Goal: Task Accomplishment & Management: Use online tool/utility

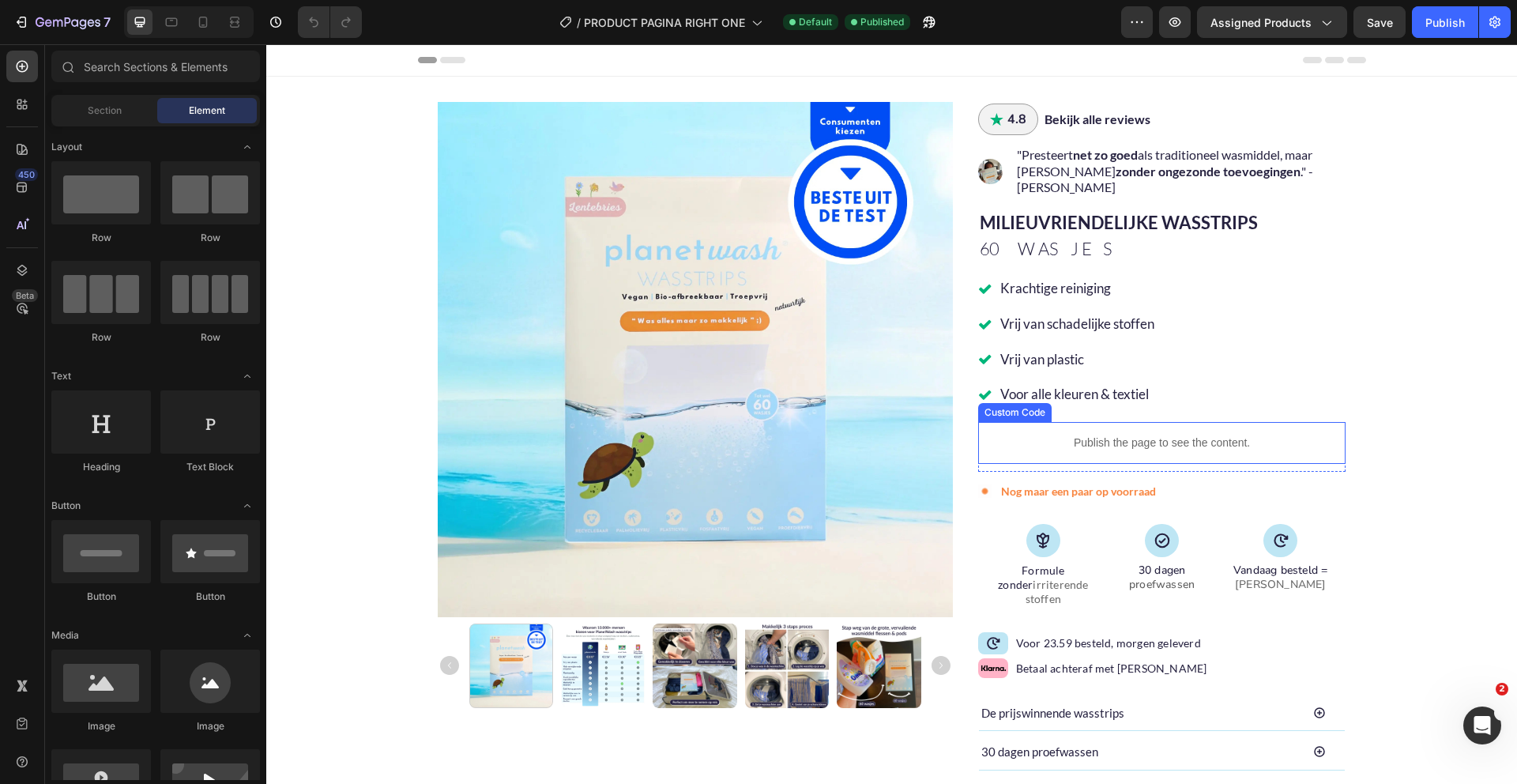
click at [1114, 434] on p "Publish the page to see the content." at bounding box center [1162, 442] width 368 height 16
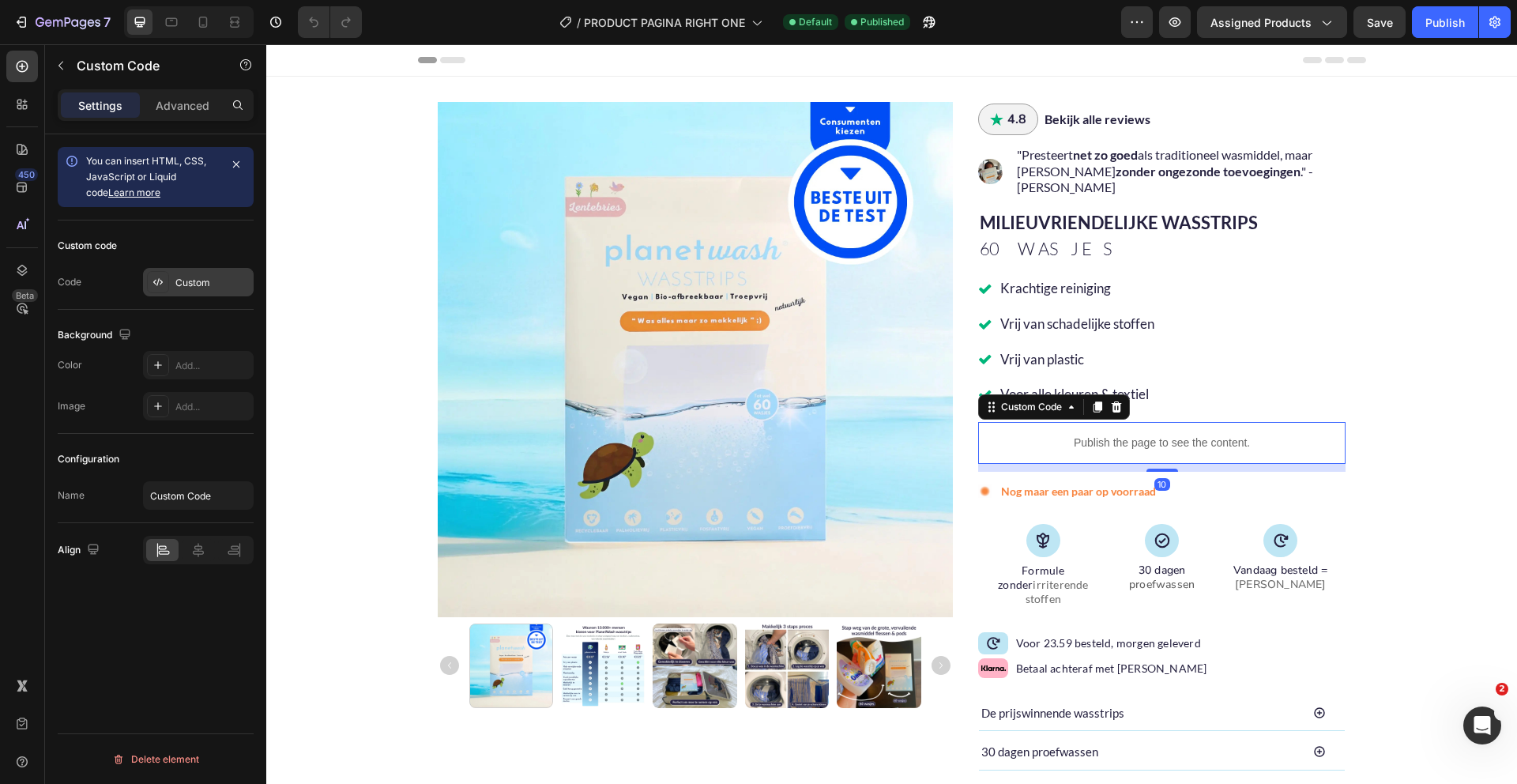
click at [171, 294] on div "Custom" at bounding box center [199, 282] width 111 height 29
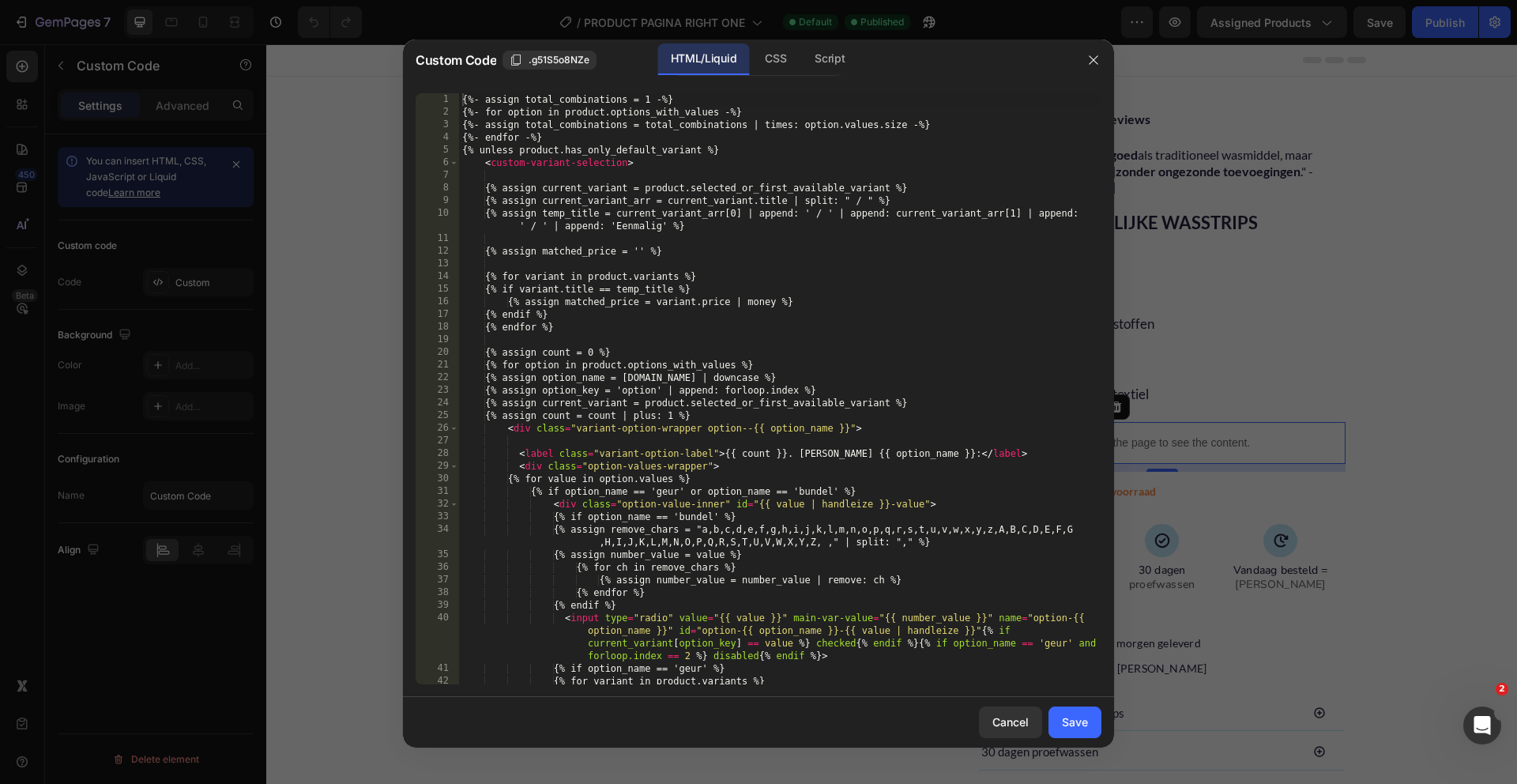
click at [650, 350] on div "{%- assign total_combinations = 1 -%} {%- for option in product.options_with_va…" at bounding box center [780, 401] width 642 height 616
type textarea "</custom-variant-selection> {% endunless %}"
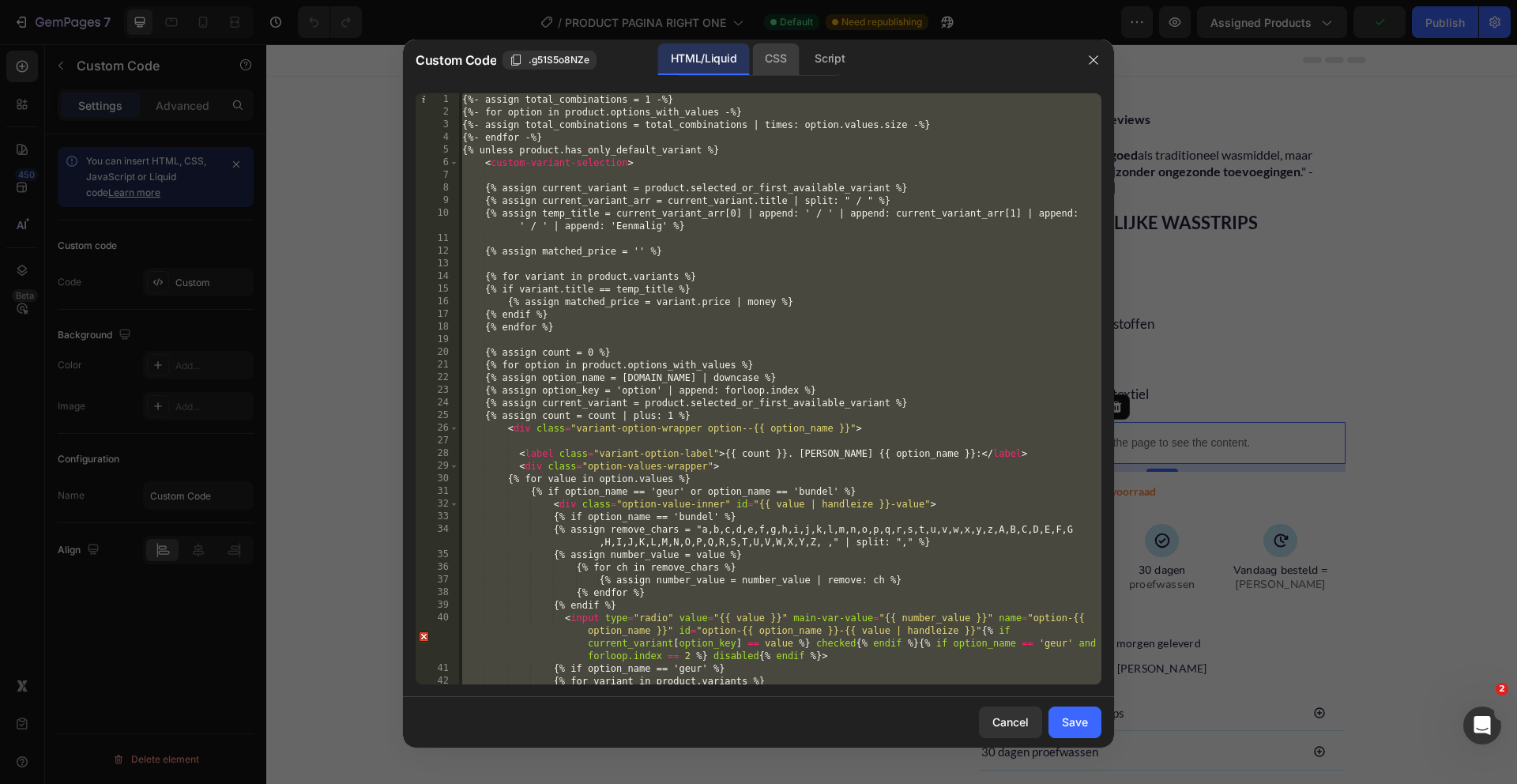
click at [802, 61] on div "CSS" at bounding box center [830, 58] width 55 height 32
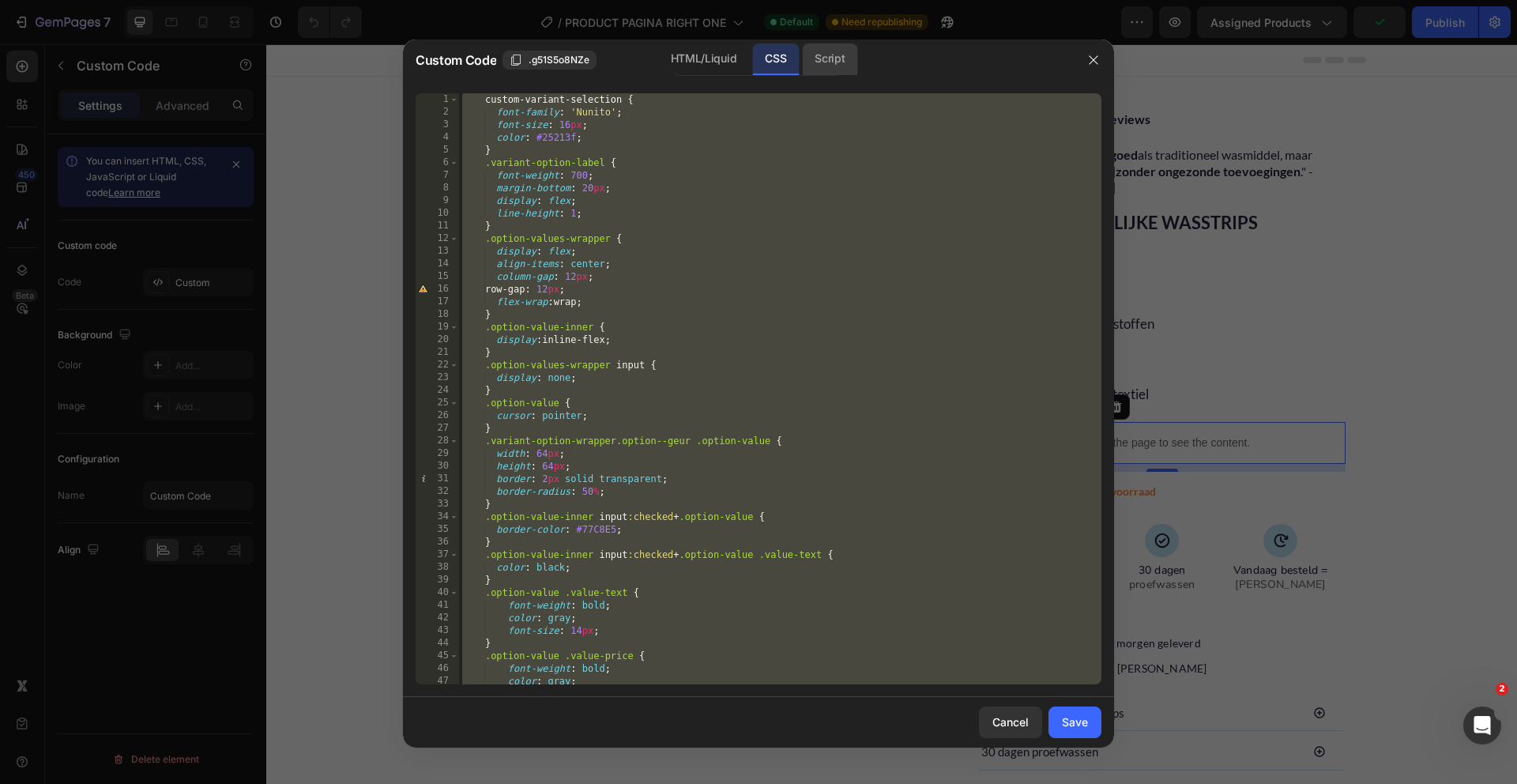
click at [834, 67] on div "Script" at bounding box center [830, 58] width 55 height 32
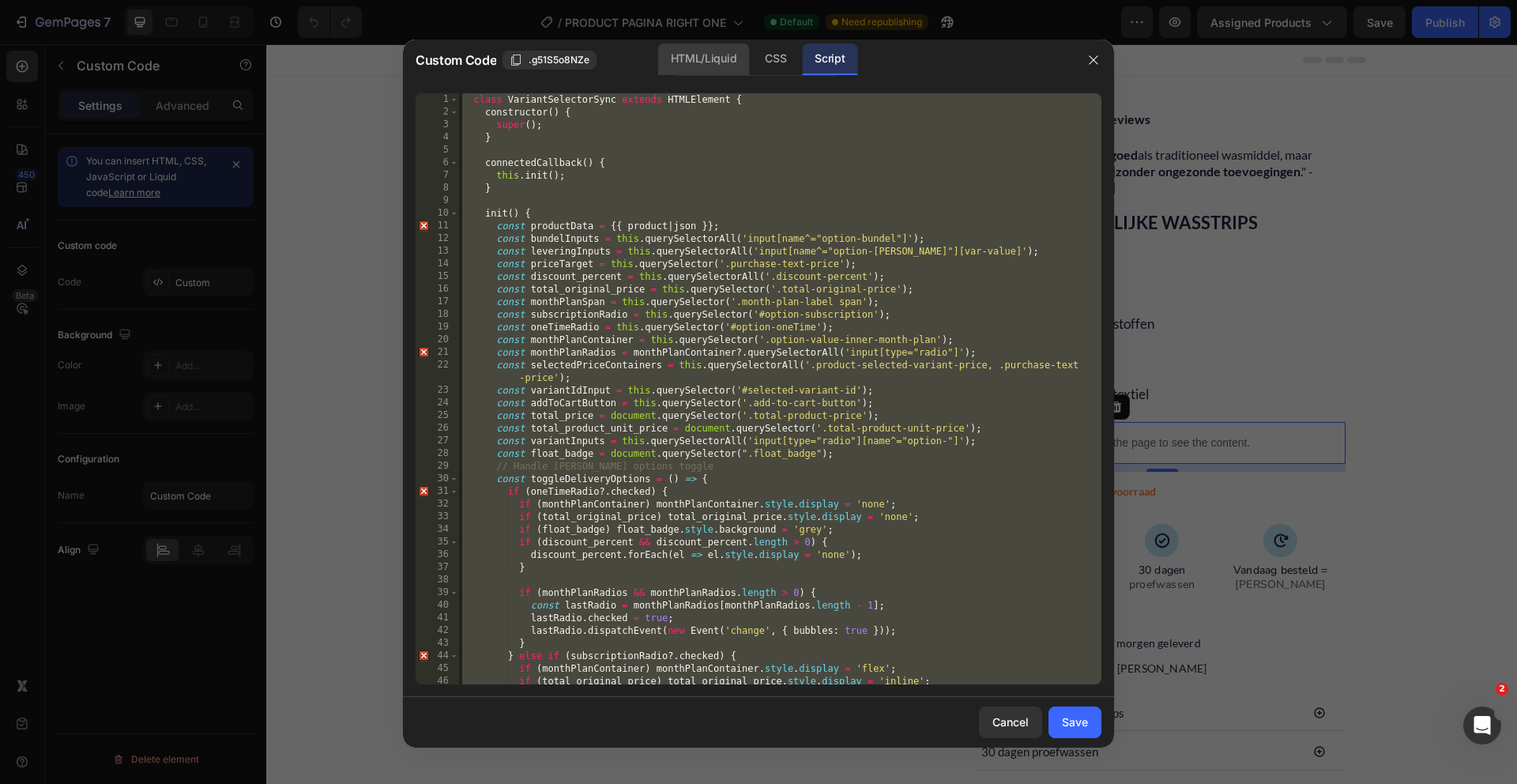
click at [752, 59] on div "HTML/Liquid" at bounding box center [775, 58] width 47 height 32
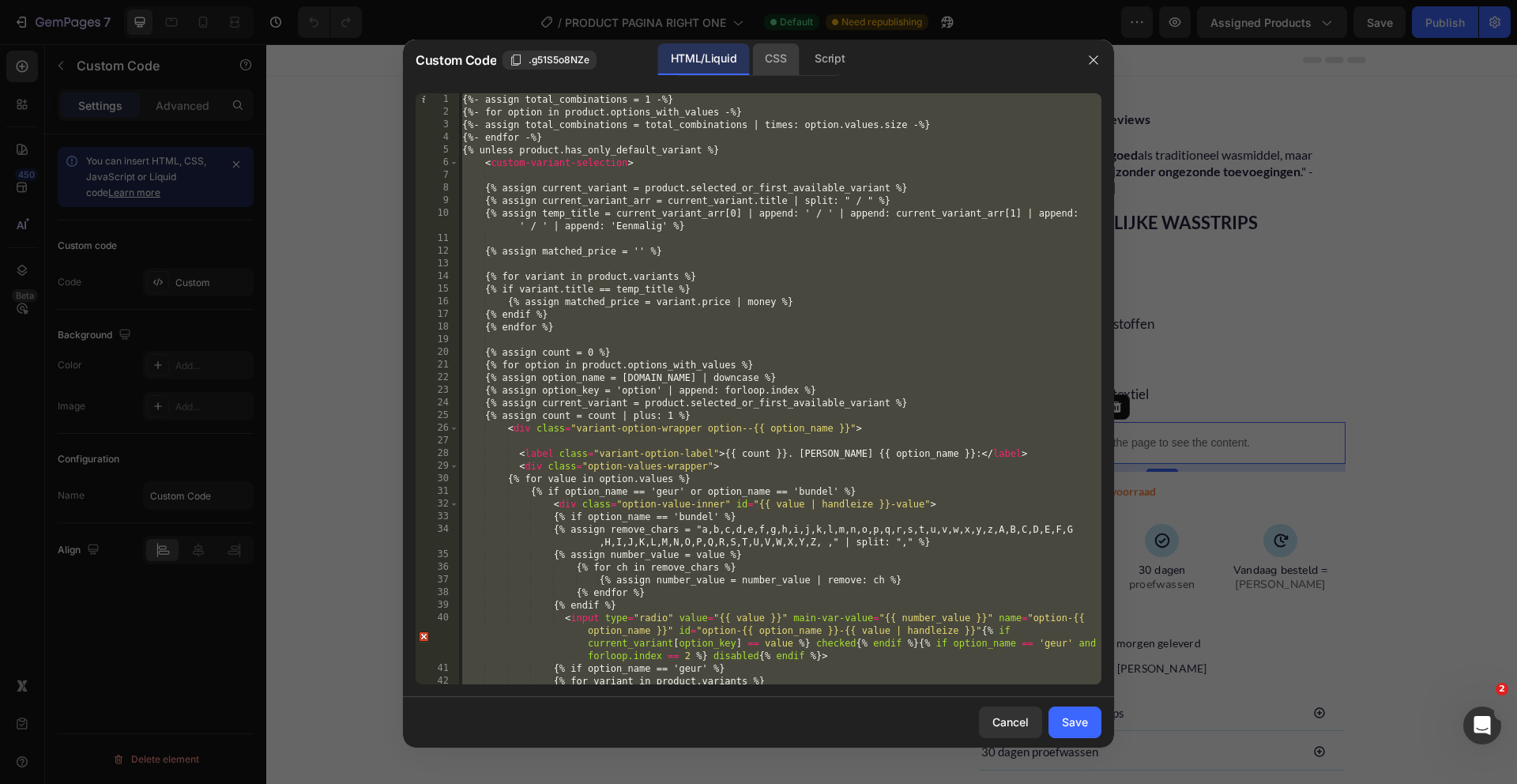
click at [802, 62] on div "CSS" at bounding box center [830, 58] width 55 height 32
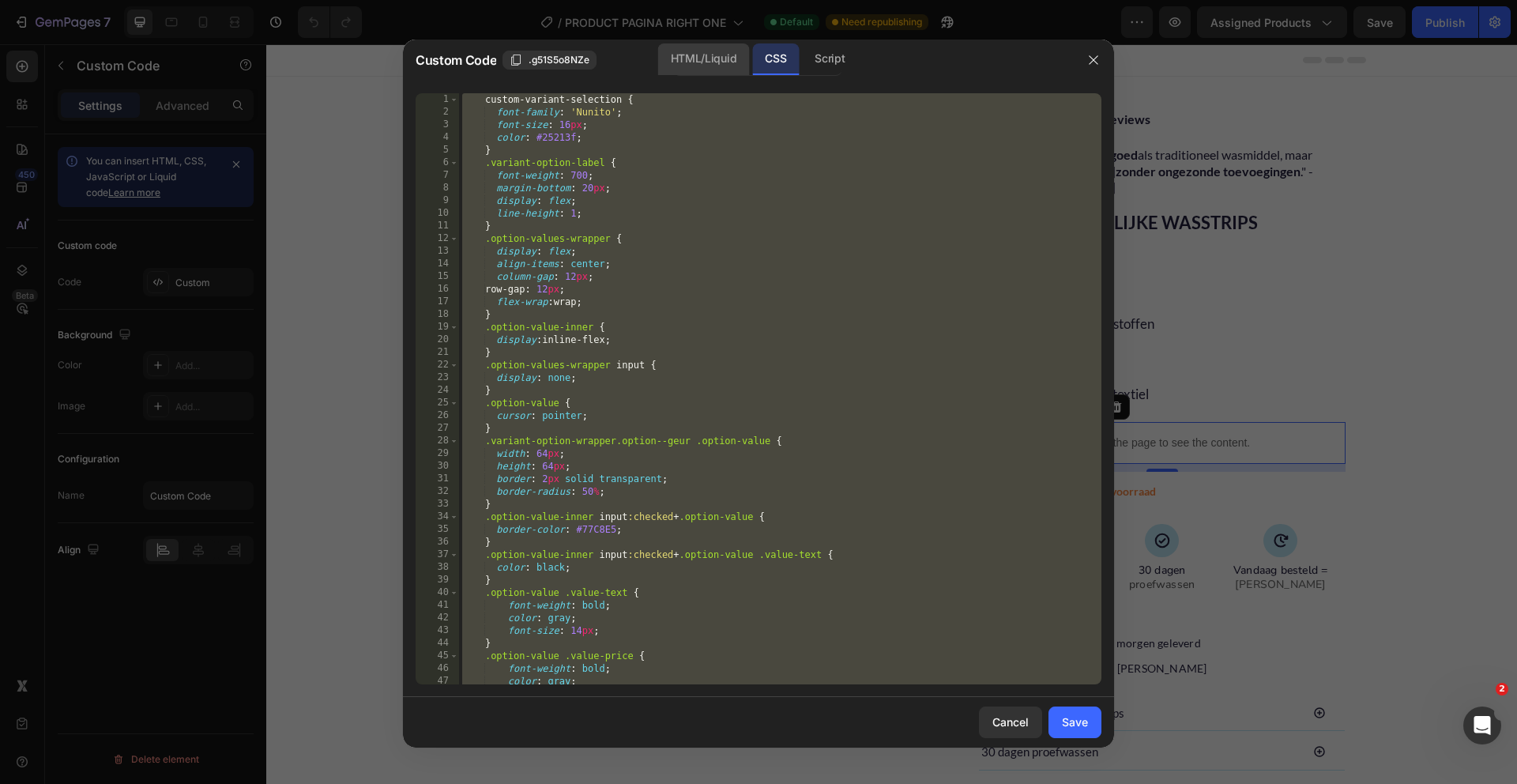
click at [705, 61] on div "HTML/Liquid" at bounding box center [703, 58] width 91 height 32
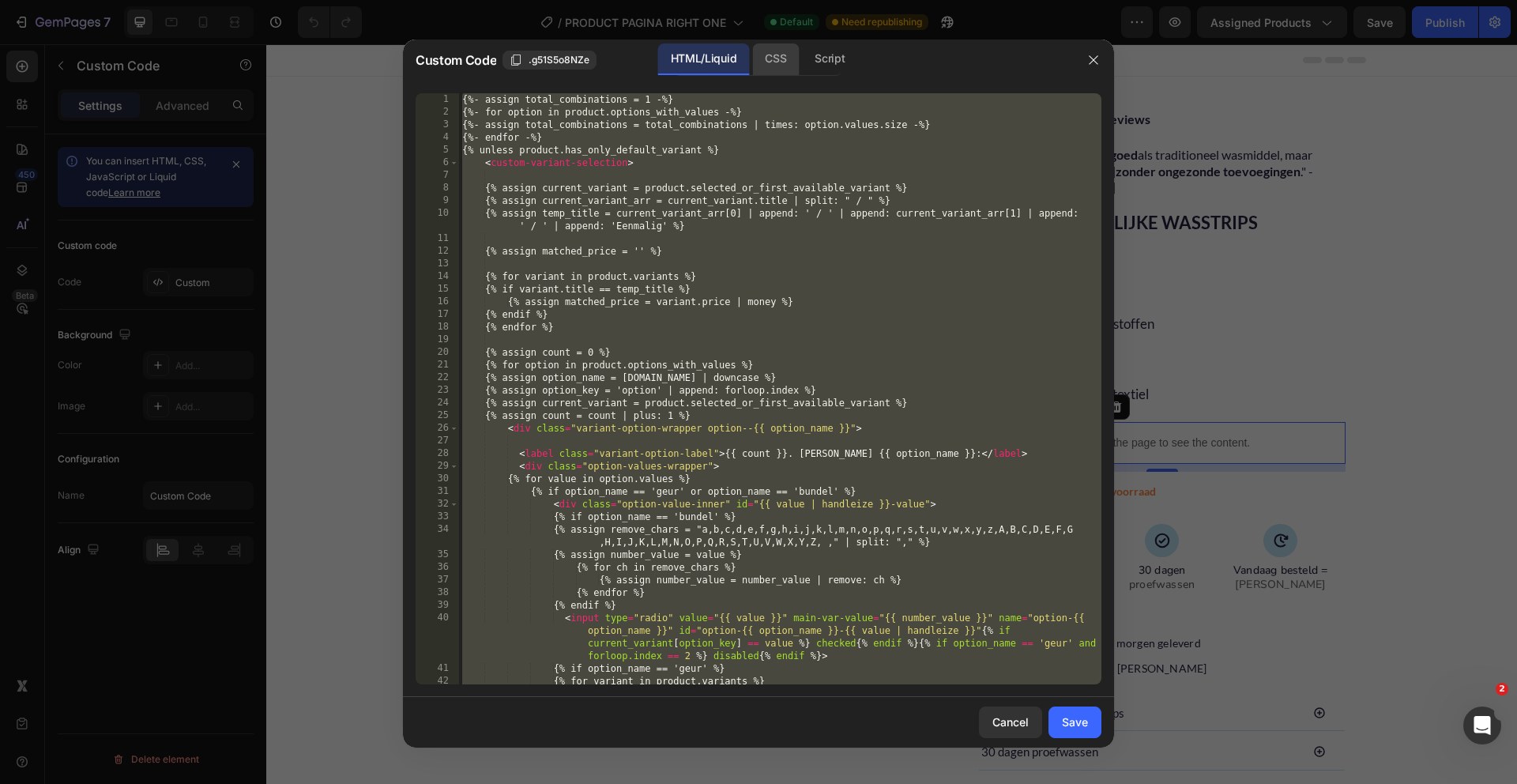
click at [802, 70] on div "CSS" at bounding box center [830, 58] width 55 height 32
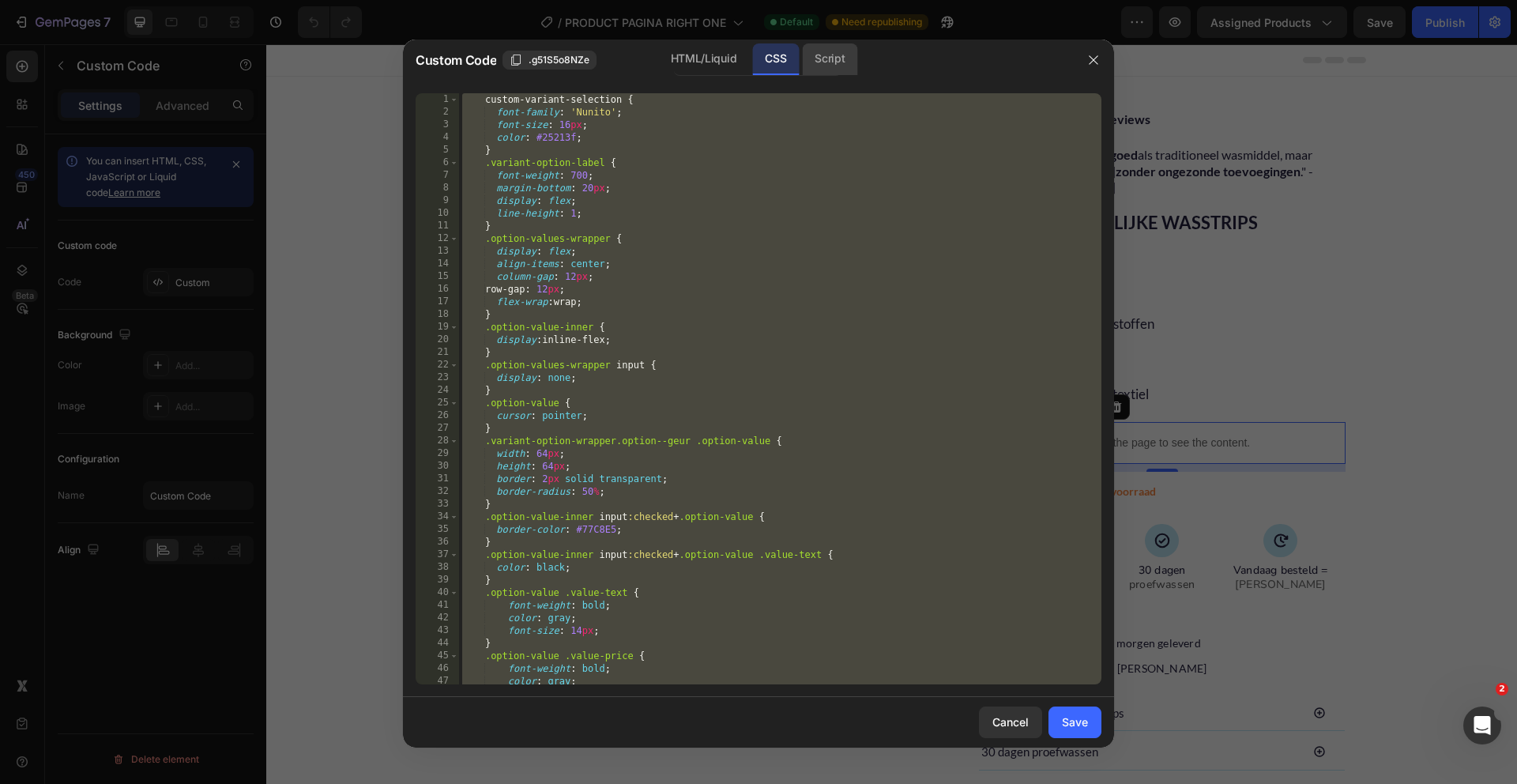
click at [824, 63] on div "Script" at bounding box center [830, 58] width 55 height 32
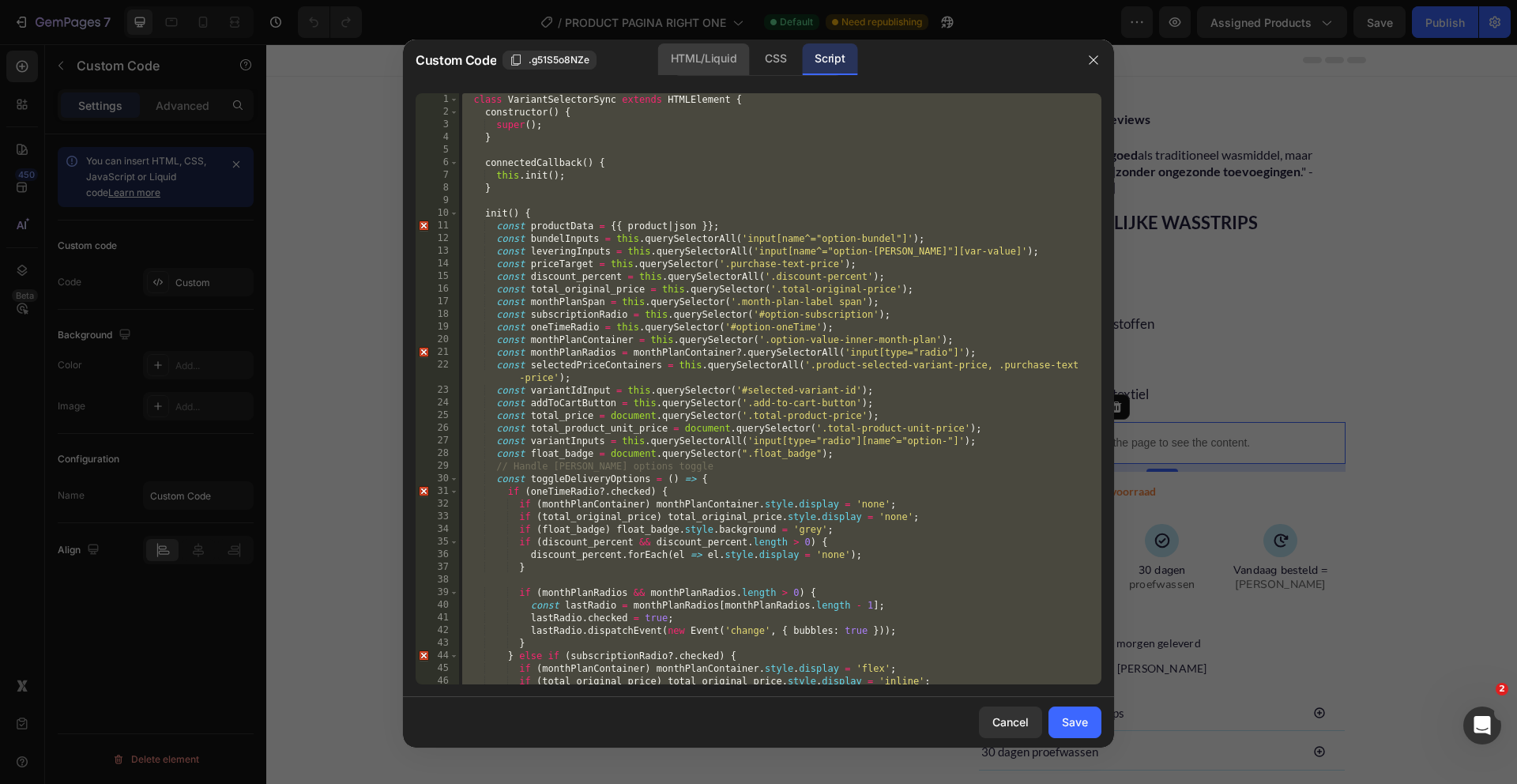
click at [752, 52] on div "HTML/Liquid" at bounding box center [775, 58] width 47 height 32
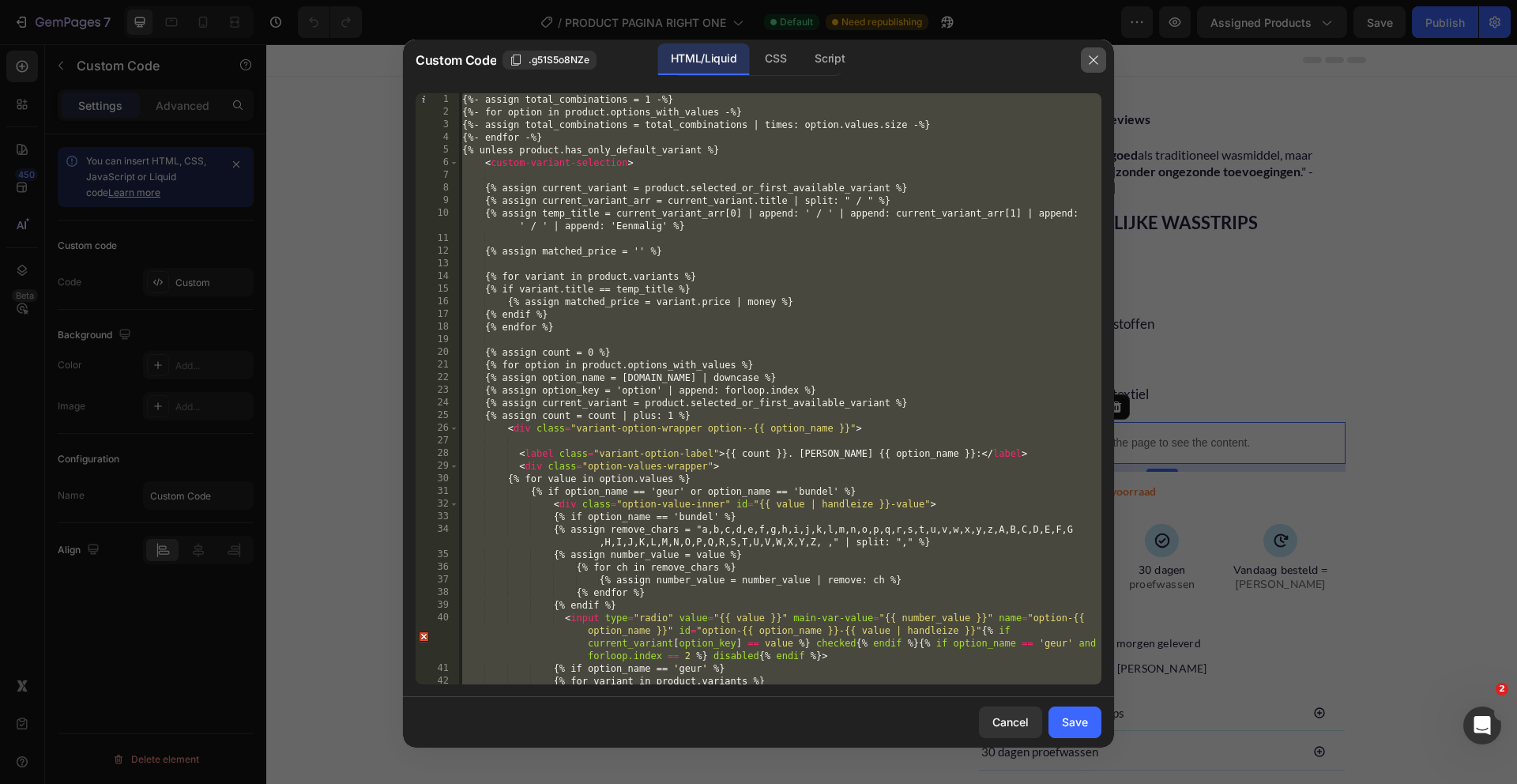
click at [1099, 56] on icon "button" at bounding box center [1093, 59] width 12 height 12
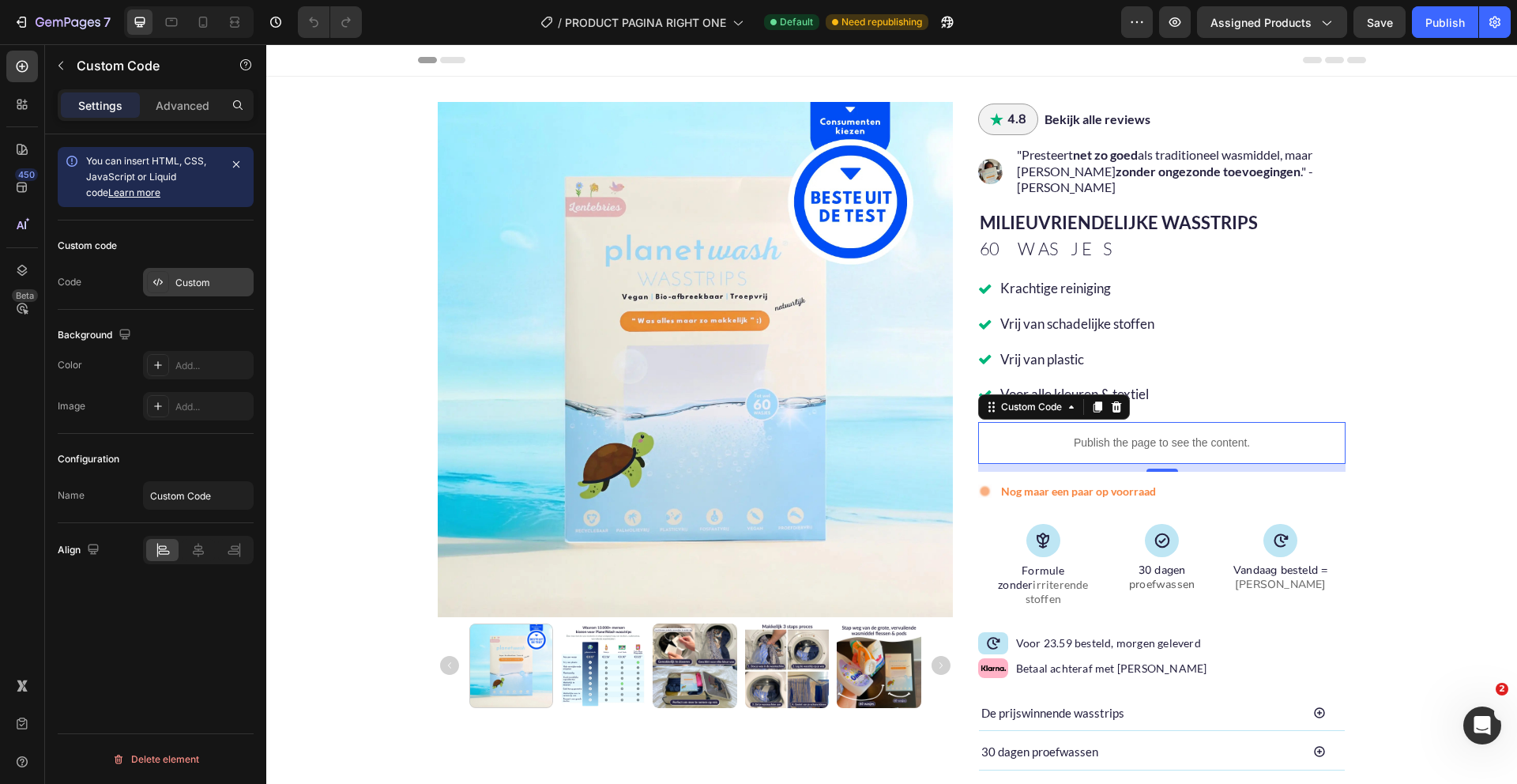
click at [179, 276] on div "Custom" at bounding box center [213, 283] width 75 height 14
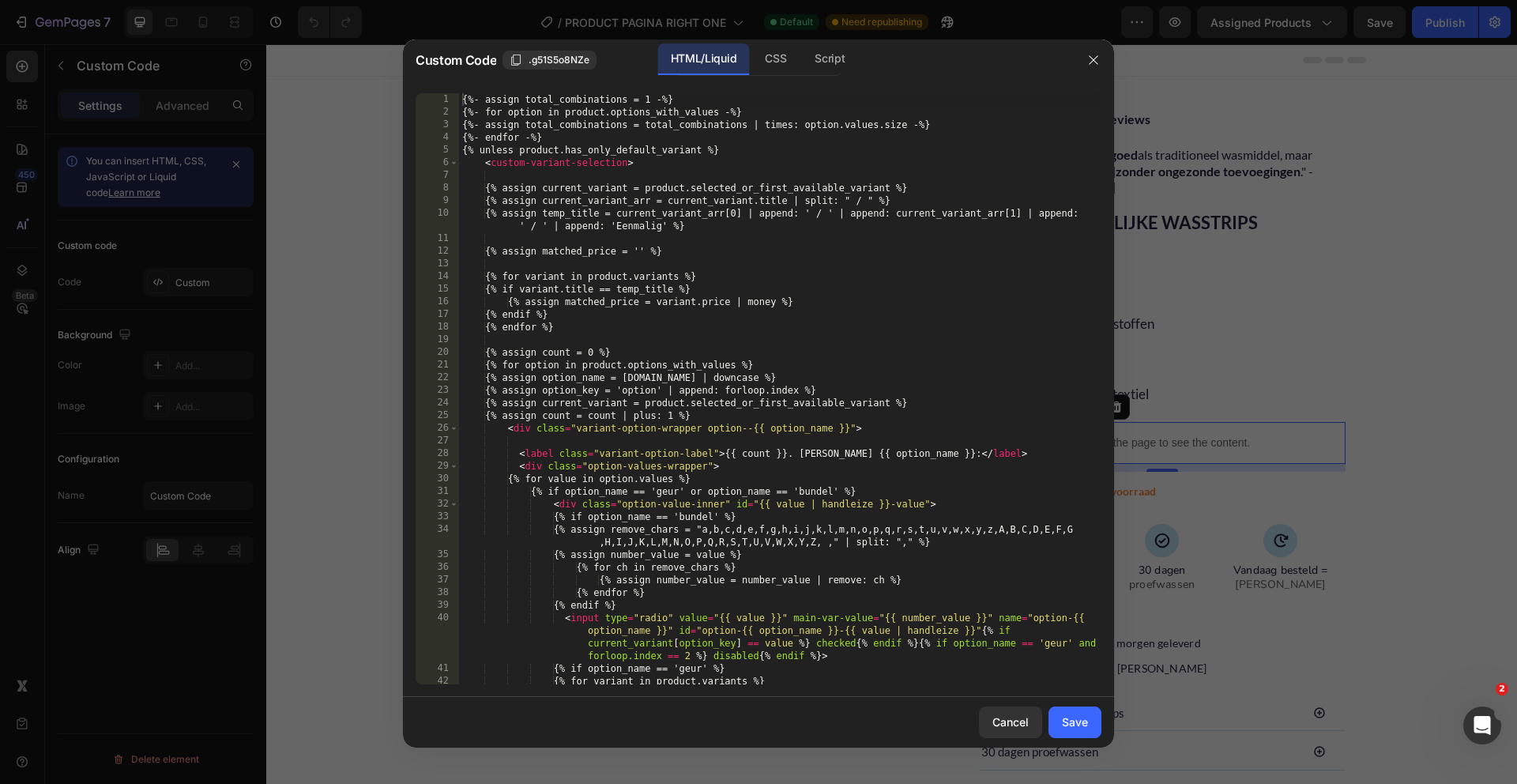
click at [625, 349] on div "{%- assign total_combinations = 1 -%} {%- for option in product.options_with_va…" at bounding box center [780, 401] width 642 height 616
type textarea "</custom-variant-selection> {% endunless %}"
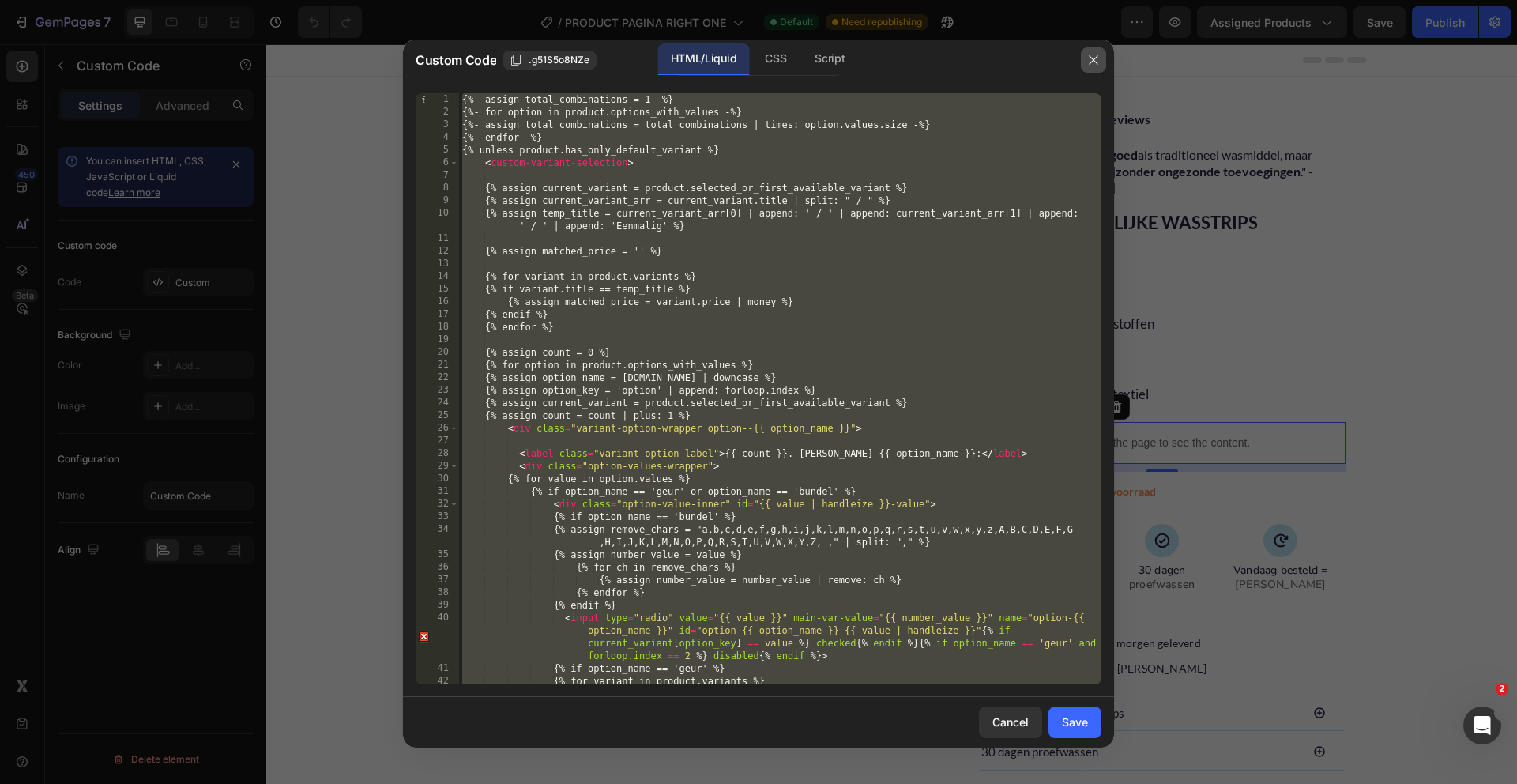
click at [1097, 66] on button "button" at bounding box center [1094, 60] width 25 height 25
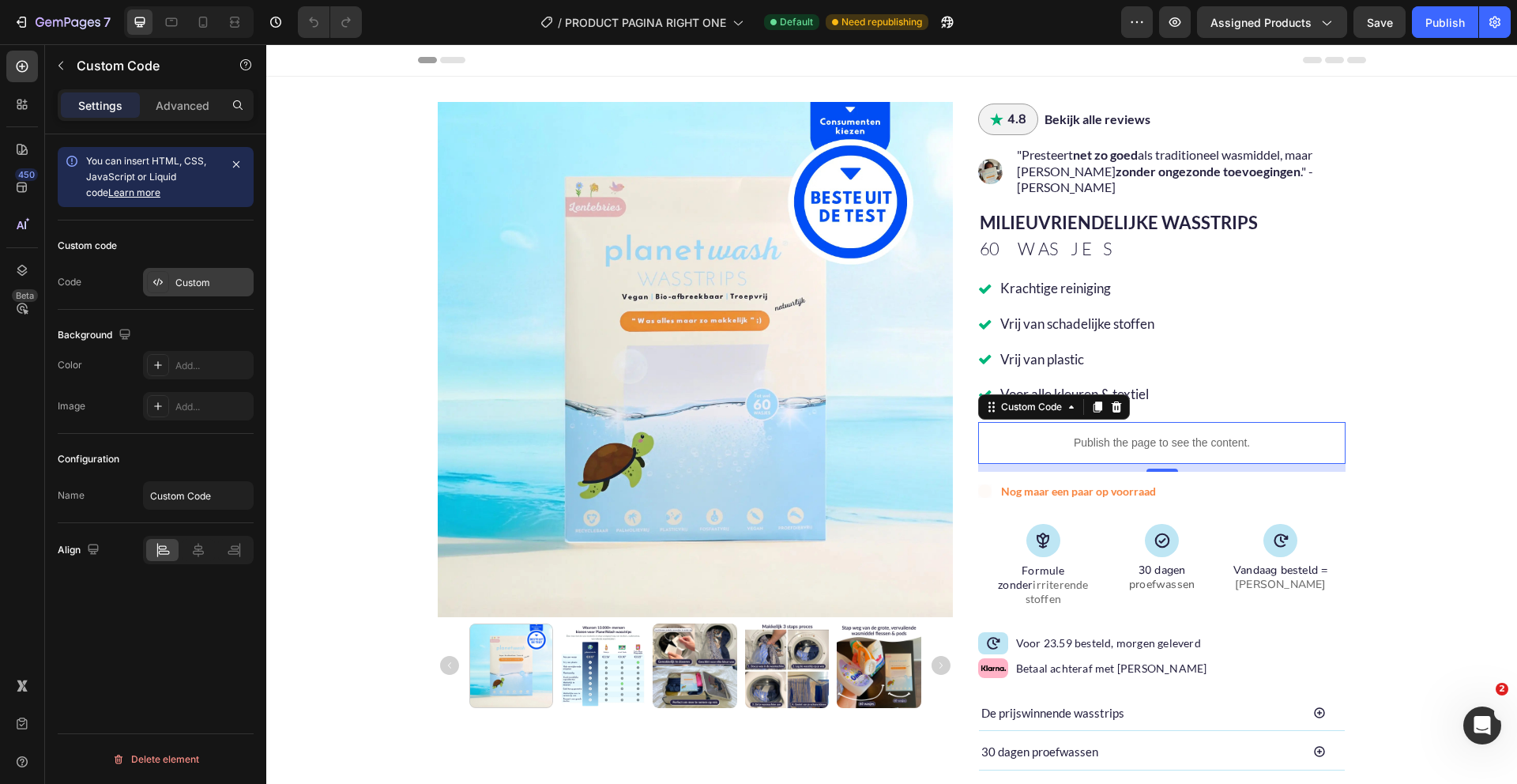
click at [171, 279] on div "Custom" at bounding box center [199, 282] width 111 height 29
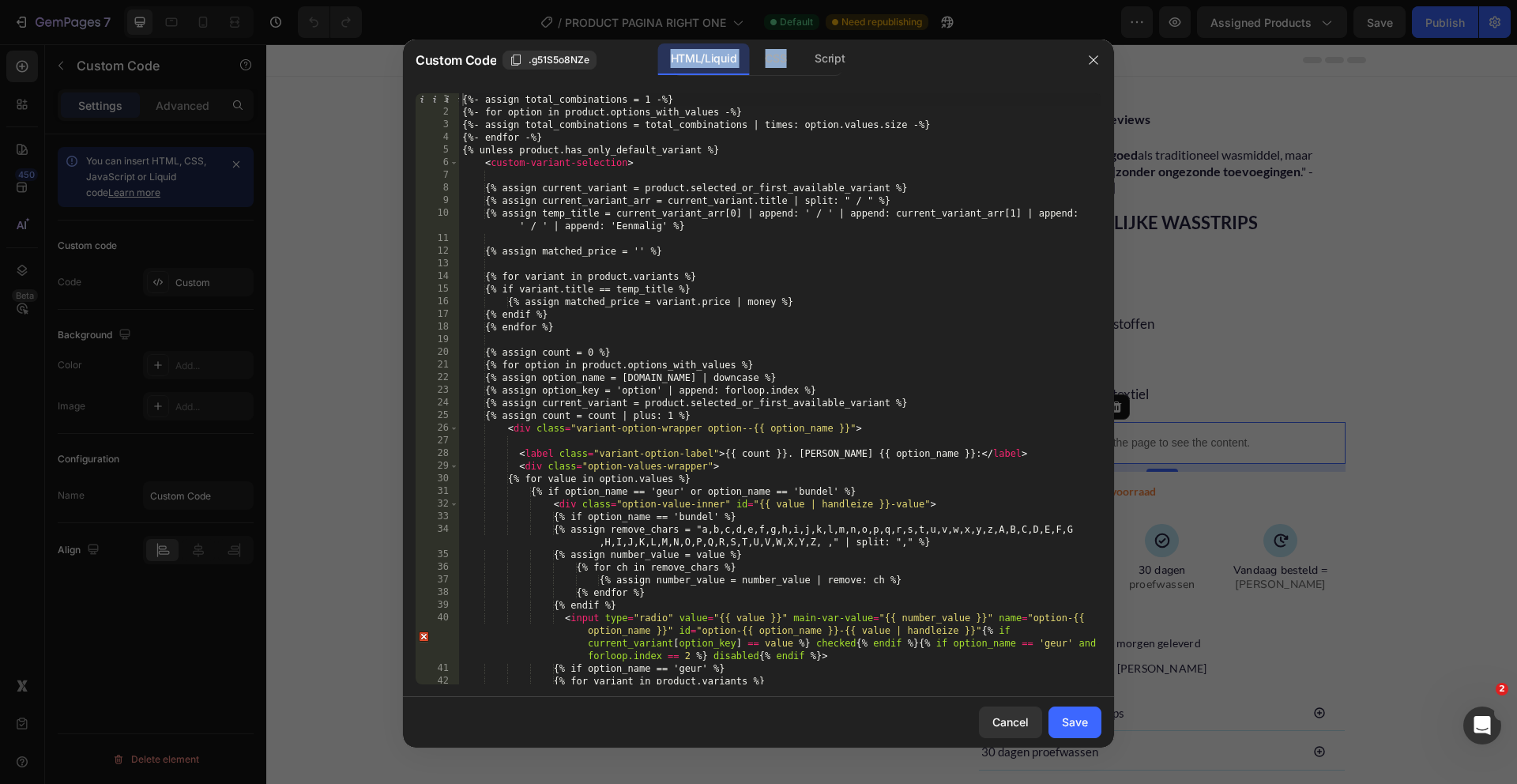
drag, startPoint x: 866, startPoint y: 59, endPoint x: 655, endPoint y: 57, distance: 211.0
click at [655, 57] on div "Custom Code .g51S5o8NZe HTML/Liquid CSS Script" at bounding box center [744, 59] width 657 height 32
click at [606, 63] on div "Custom Code .g51S5o8NZe" at bounding box center [540, 60] width 249 height 19
drag, startPoint x: 609, startPoint y: 62, endPoint x: 917, endPoint y: 63, distance: 308.0
click at [917, 63] on div "Custom Code .g51S5o8NZe HTML/Liquid CSS Script" at bounding box center [744, 59] width 657 height 32
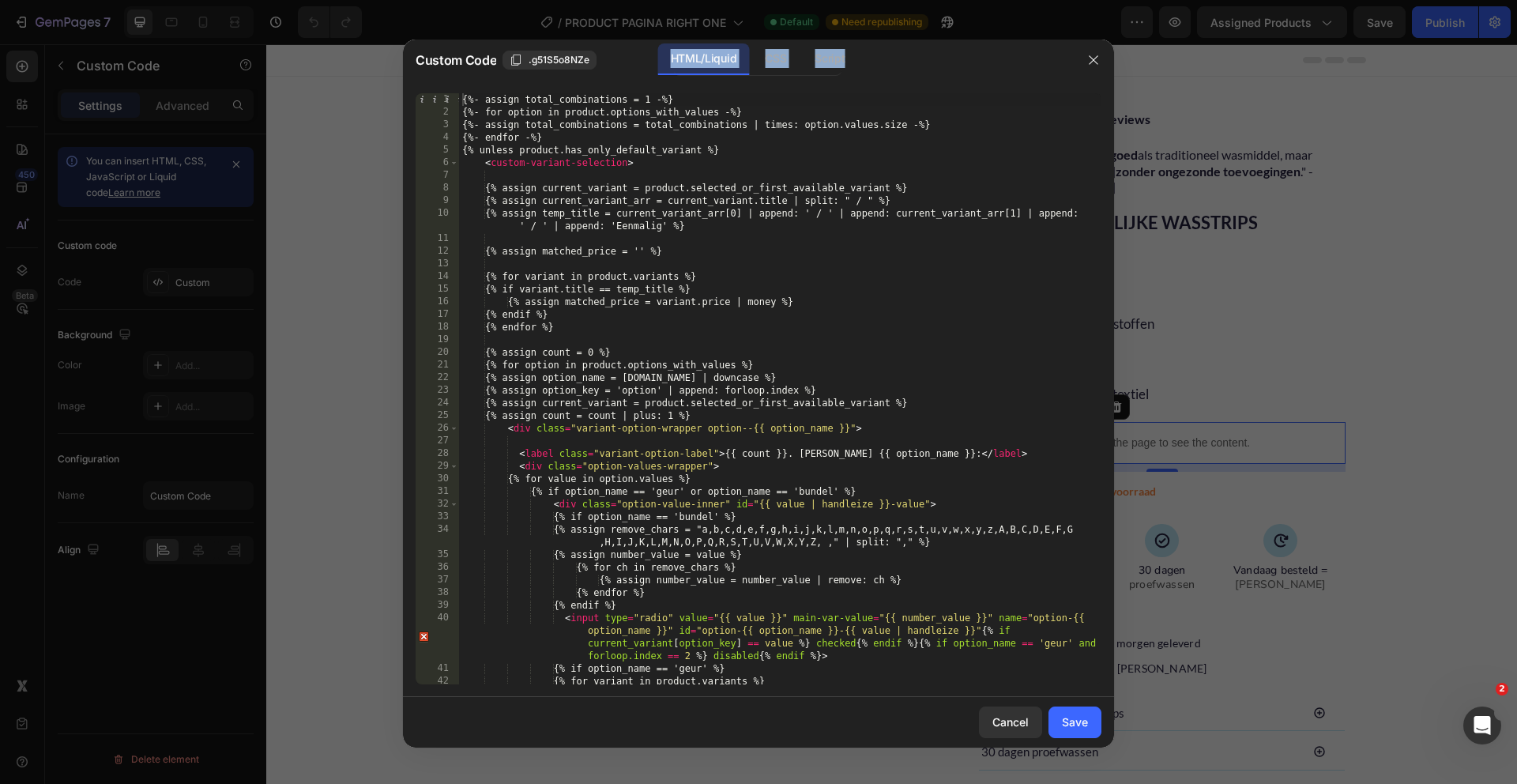
copy div "HTML/Liquid CSS Script"
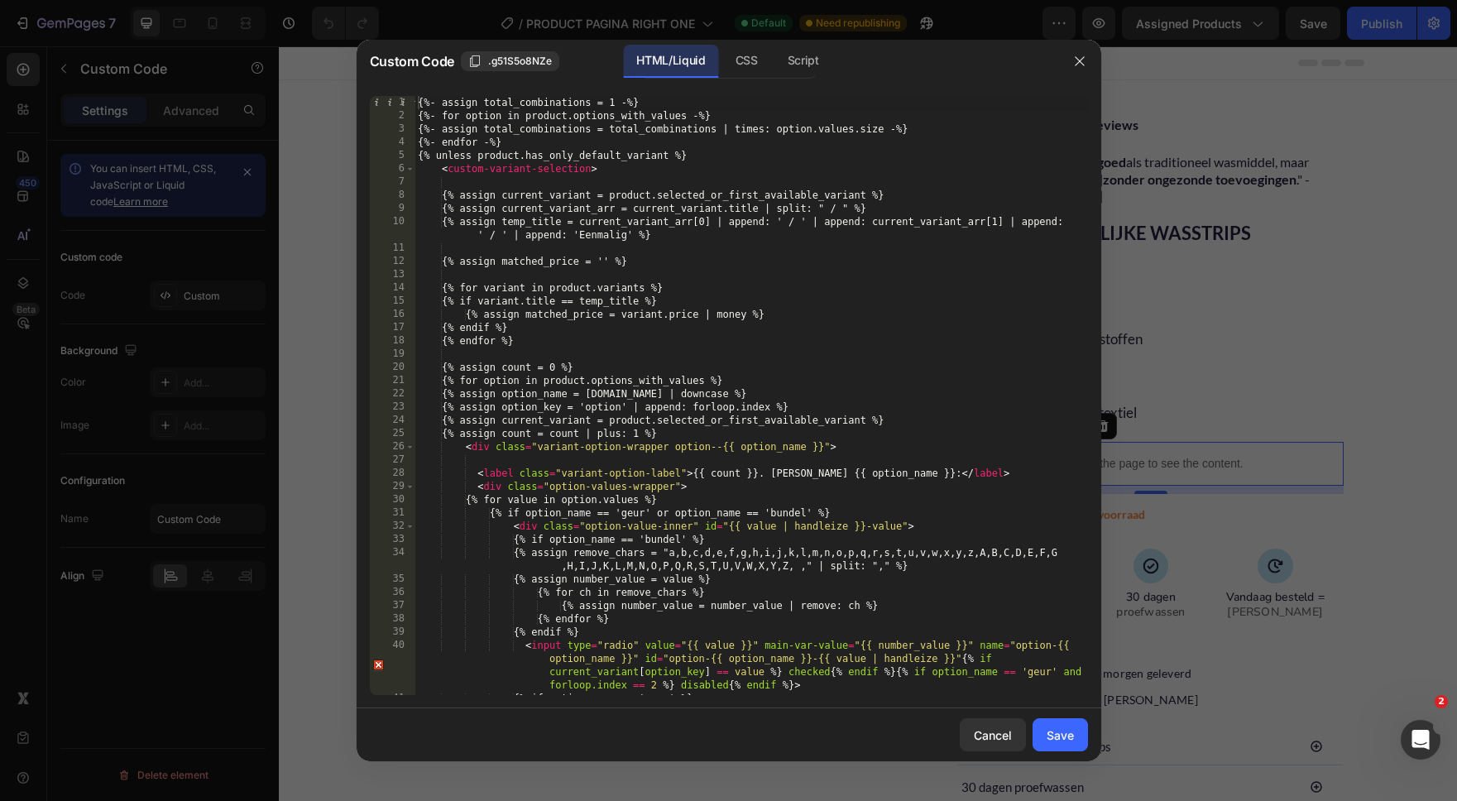
click at [1017, 69] on div "HTML/Liquid CSS Script" at bounding box center [886, 62] width 344 height 34
click at [1070, 64] on button "button" at bounding box center [1079, 61] width 26 height 26
